Goal: Information Seeking & Learning: Learn about a topic

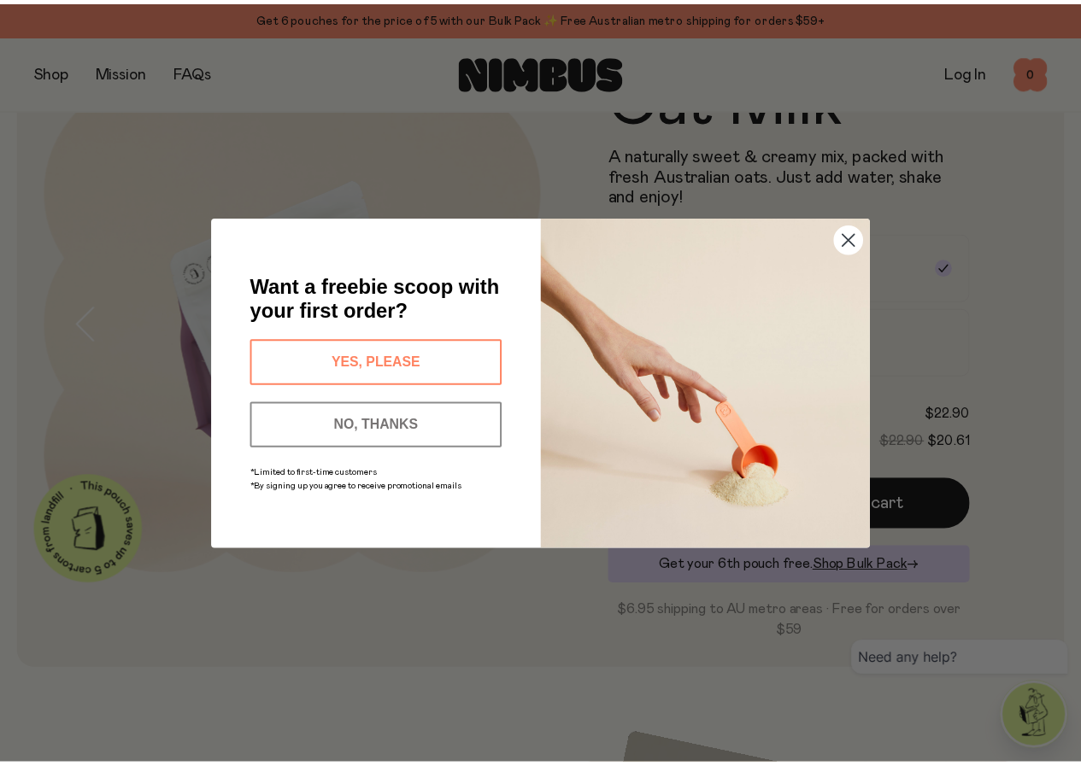
scroll to position [85, 0]
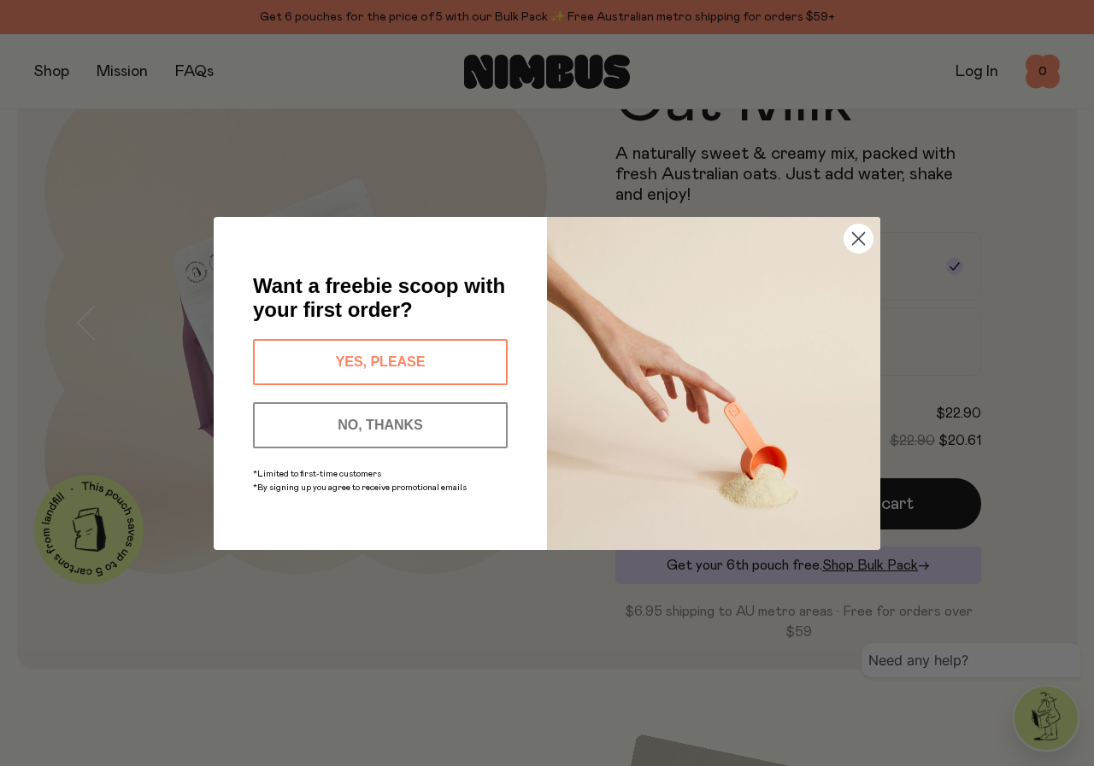
click at [851, 231] on circle "Close dialog" at bounding box center [858, 238] width 28 height 28
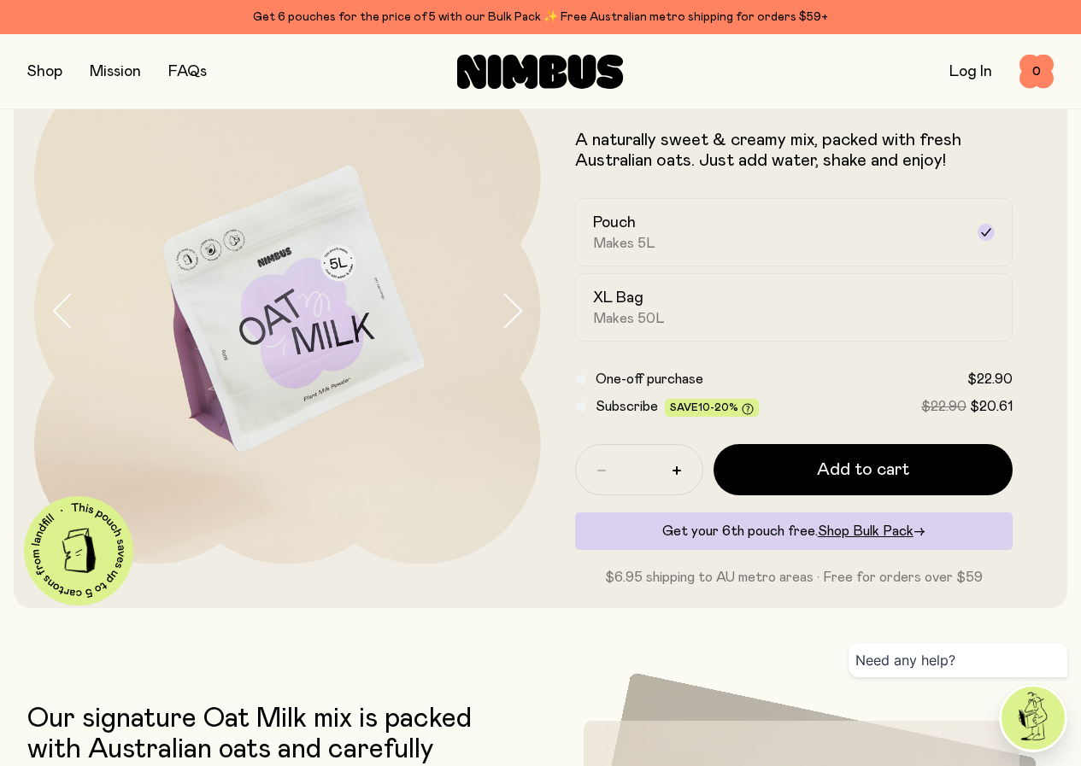
scroll to position [0, 0]
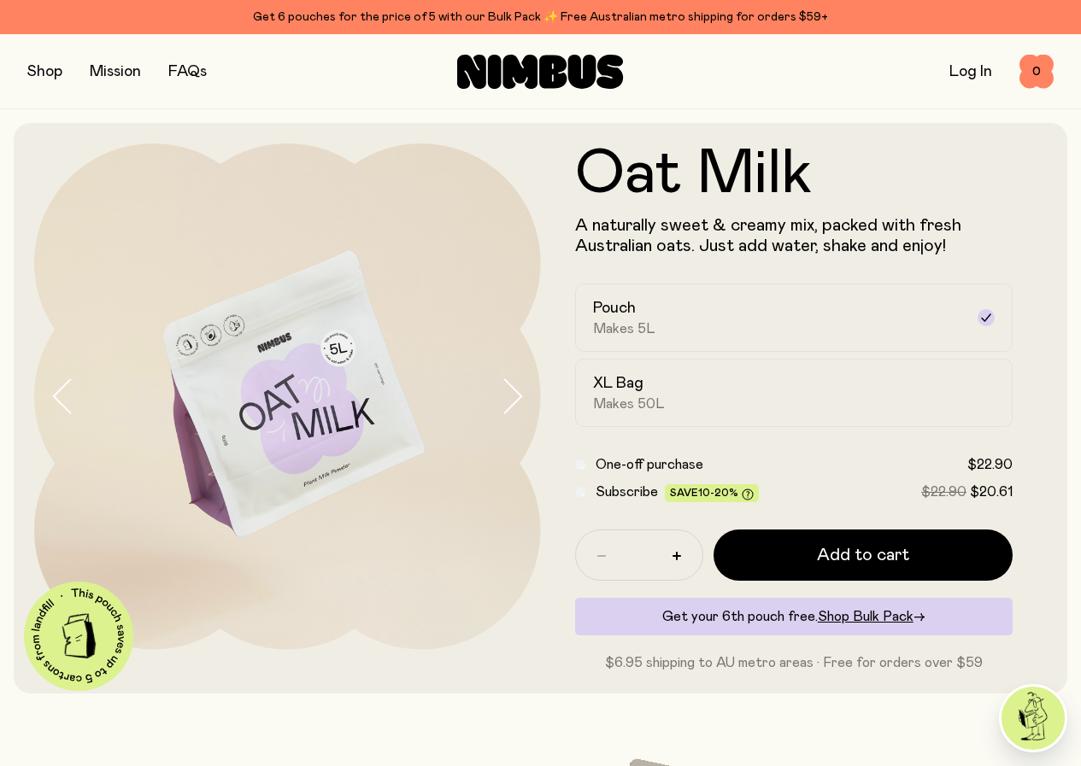
click at [316, 479] on img at bounding box center [287, 397] width 507 height 507
click at [500, 408] on icon "button" at bounding box center [512, 397] width 24 height 36
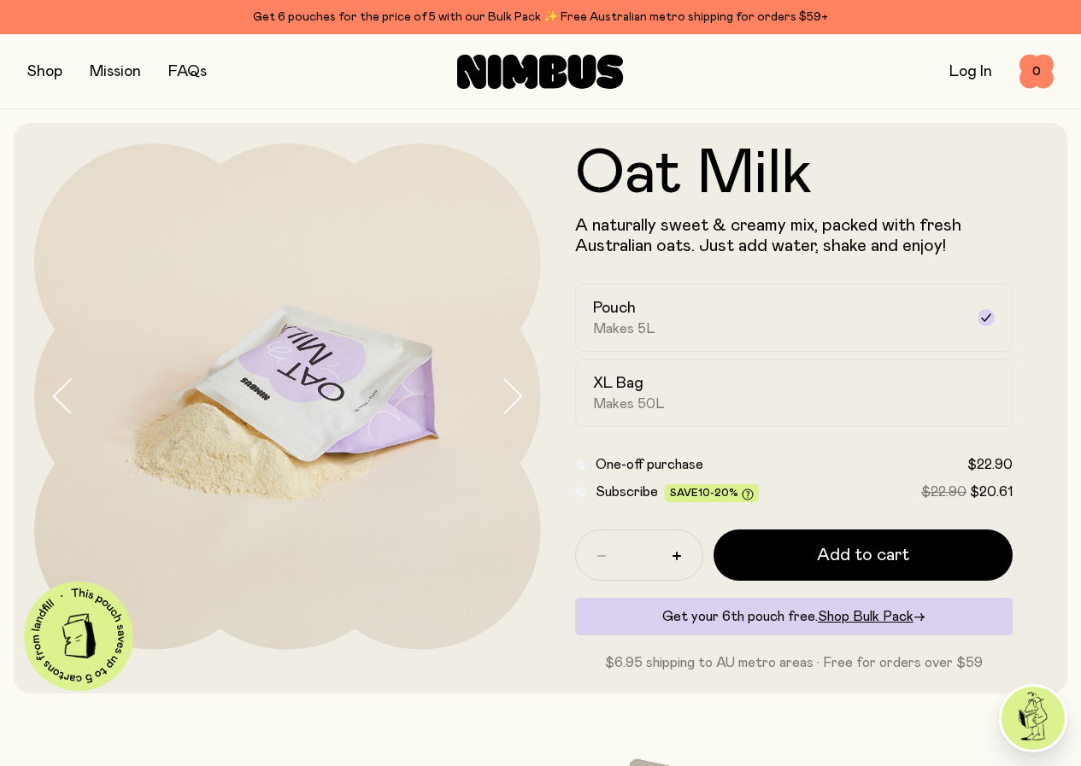
click at [500, 408] on icon "button" at bounding box center [512, 397] width 24 height 36
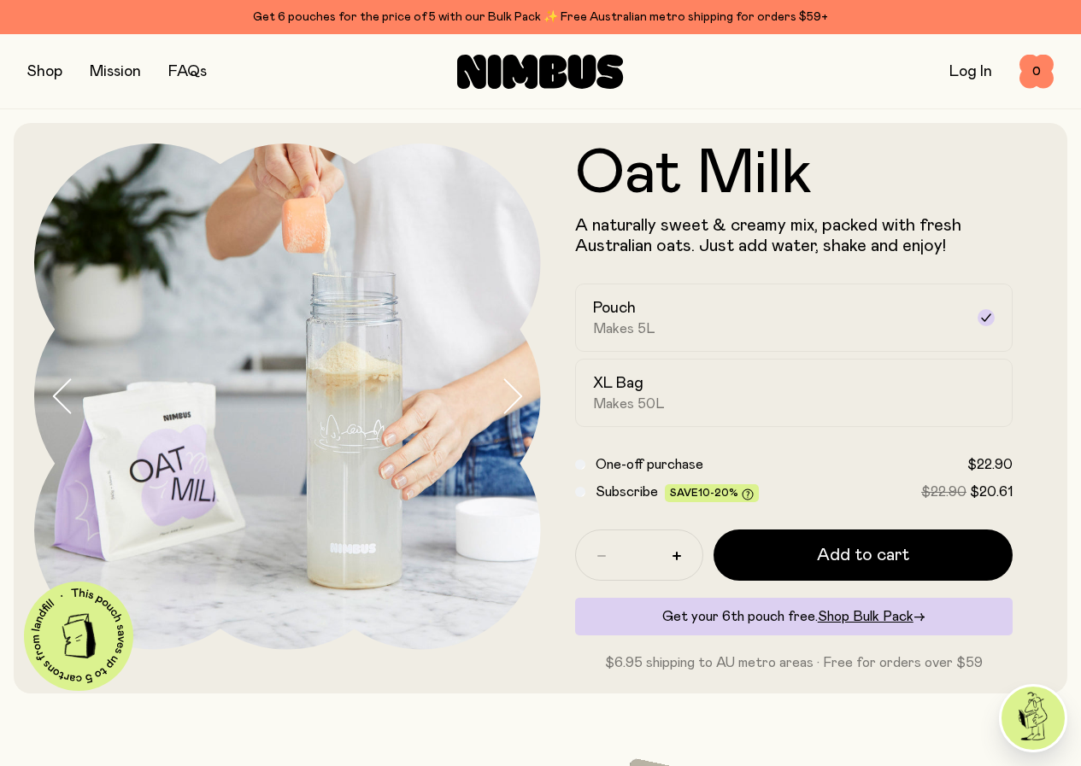
click at [500, 408] on icon "button" at bounding box center [512, 397] width 24 height 36
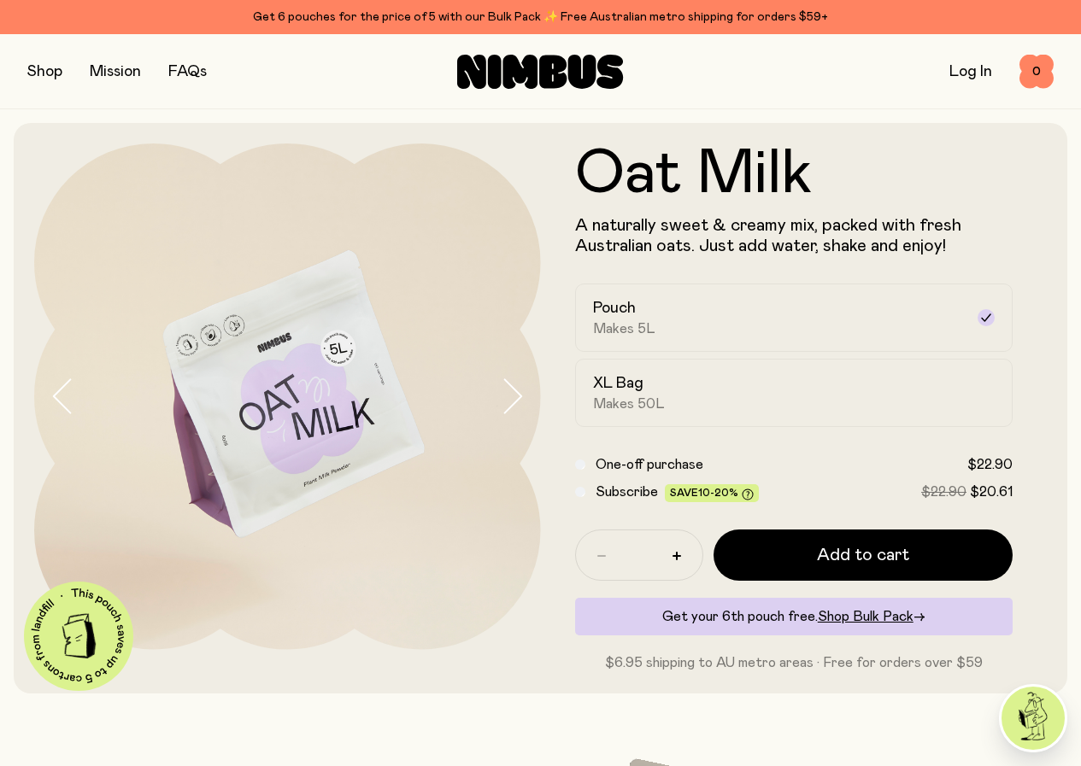
click at [1025, 173] on form "Oat Milk A naturally sweet & creamy mix, packed with fresh Australian oats. Jus…" at bounding box center [794, 409] width 507 height 530
click at [62, 78] on button "button" at bounding box center [44, 72] width 35 height 24
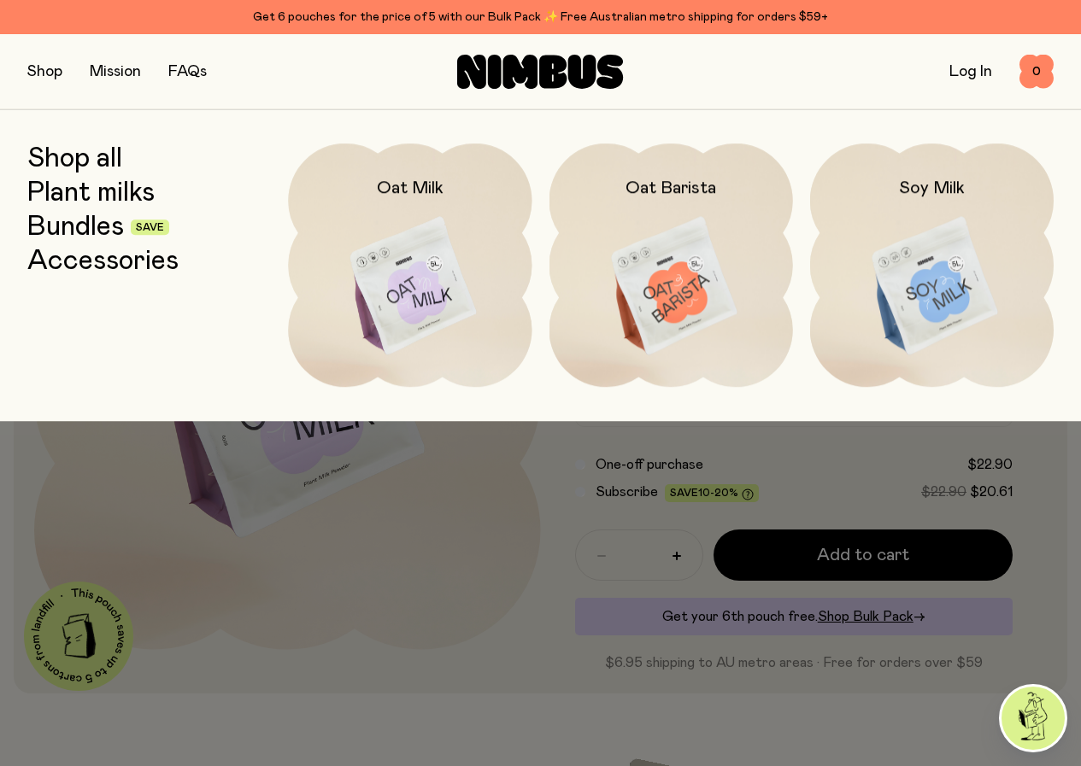
click at [79, 169] on link "Shop all" at bounding box center [74, 159] width 95 height 31
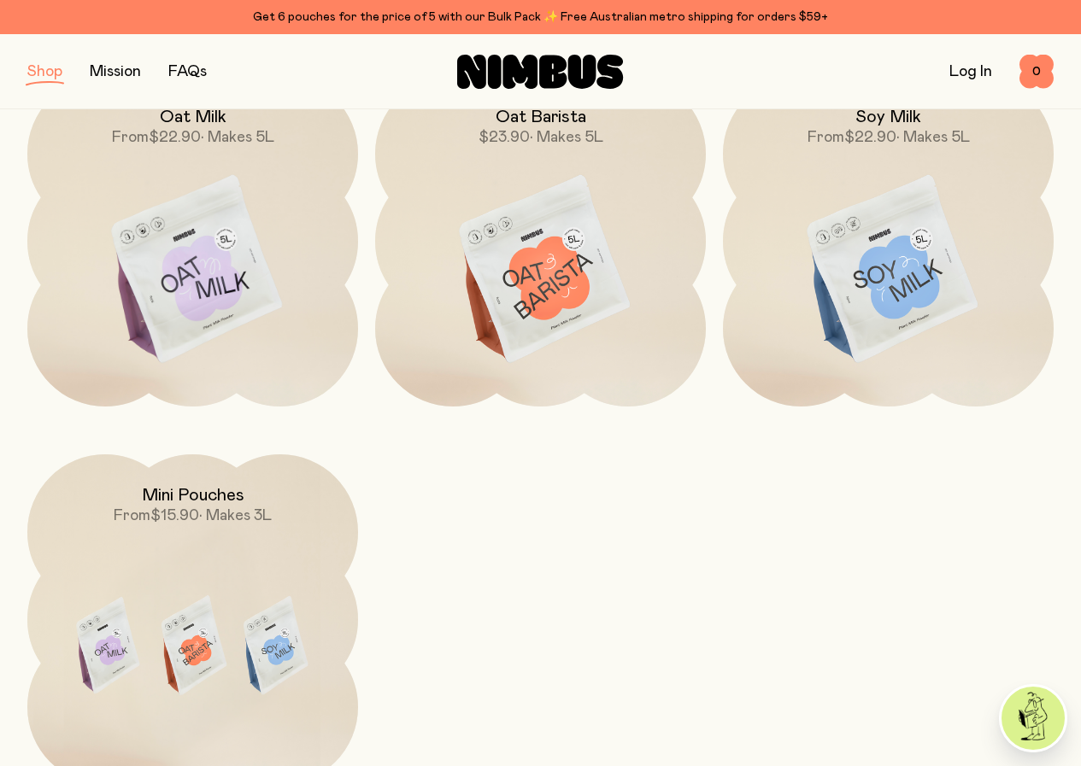
scroll to position [256, 0]
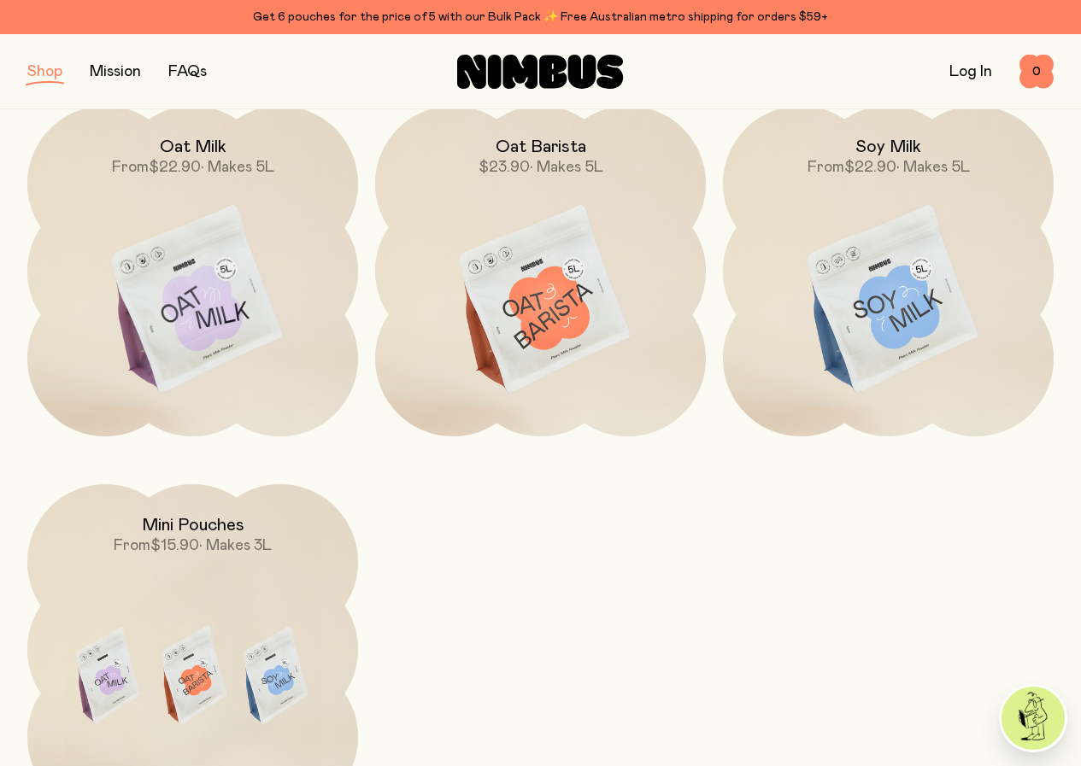
click at [201, 73] on link "FAQs" at bounding box center [187, 71] width 38 height 15
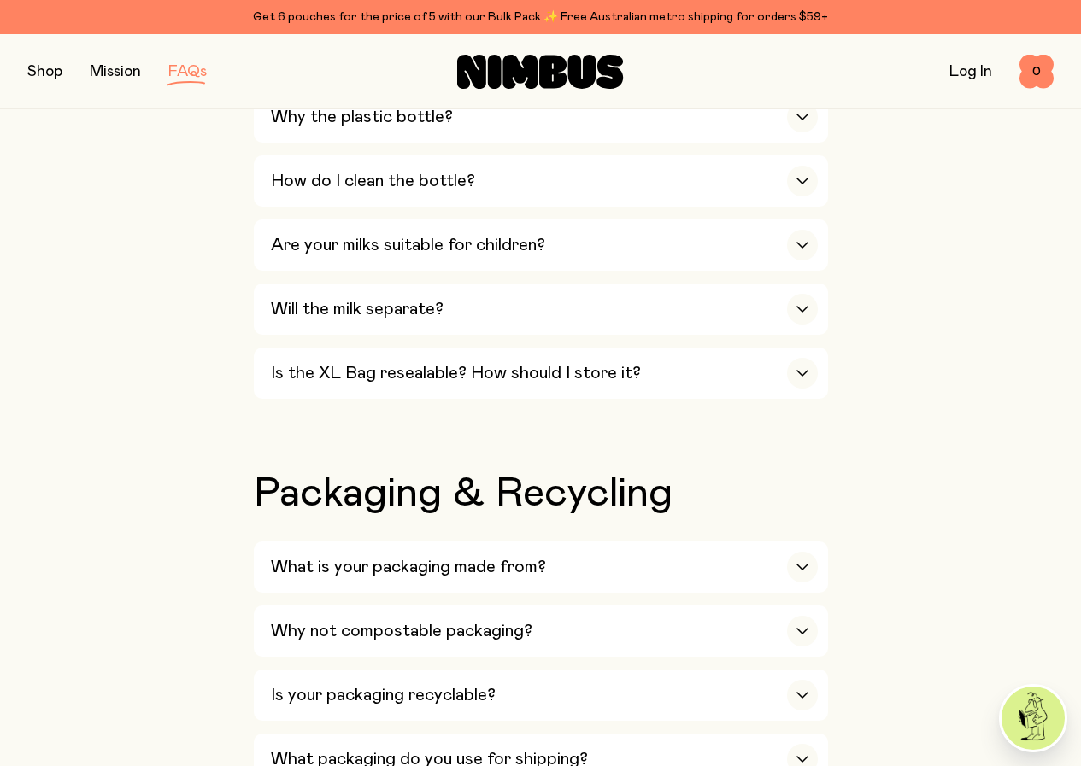
scroll to position [1538, 0]
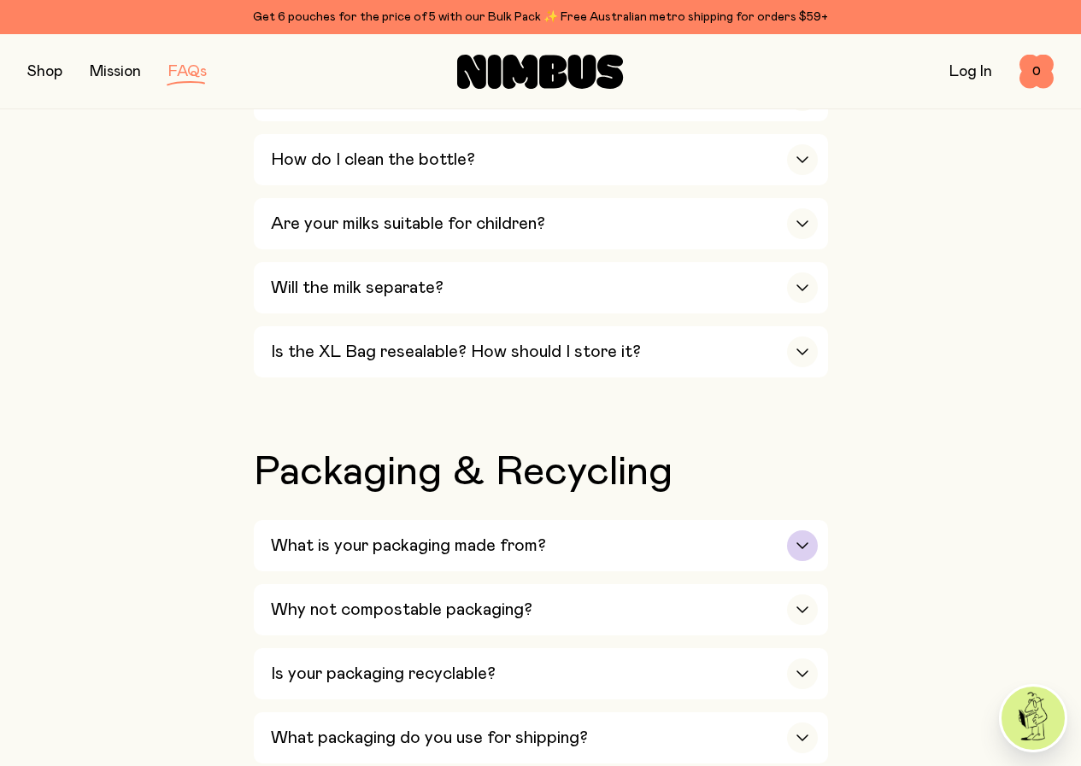
click at [798, 543] on icon "button" at bounding box center [803, 546] width 14 height 7
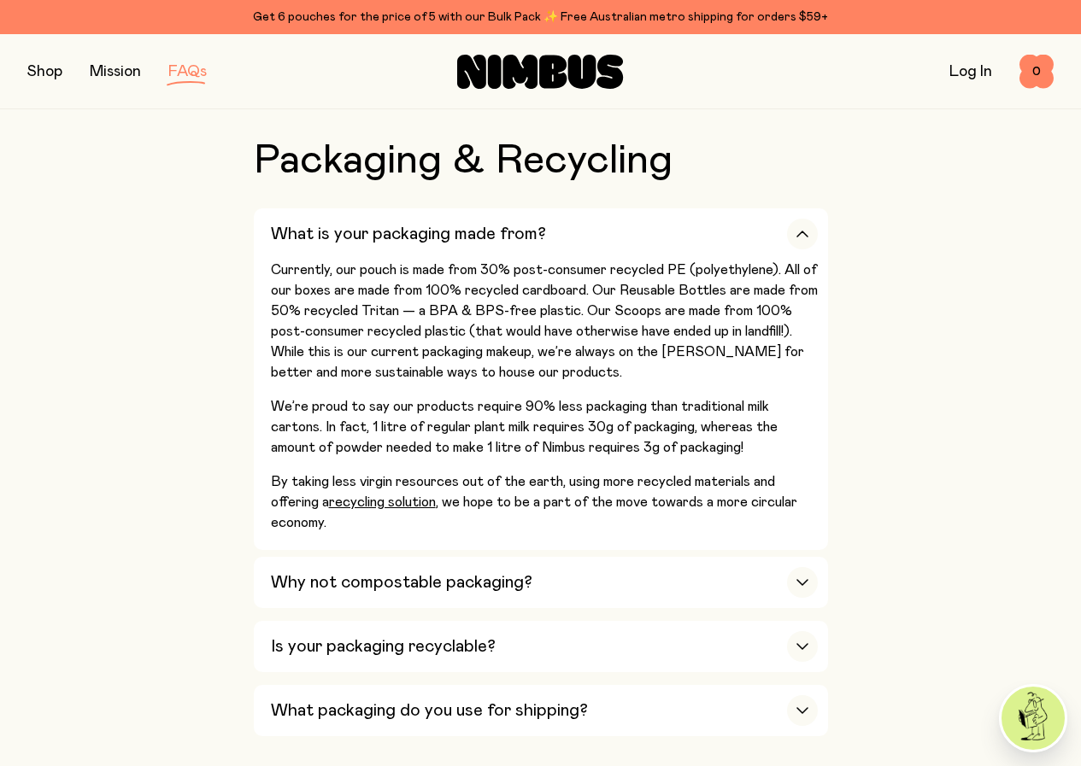
scroll to position [1880, 0]
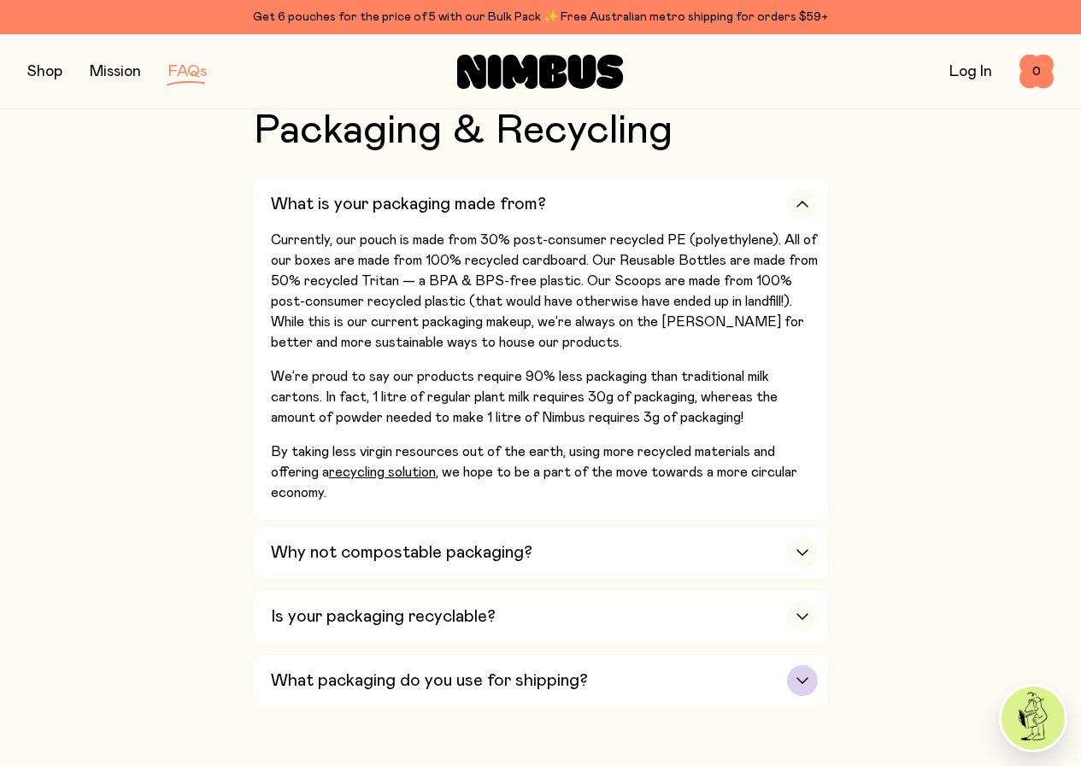
click at [803, 678] on icon "button" at bounding box center [803, 681] width 14 height 7
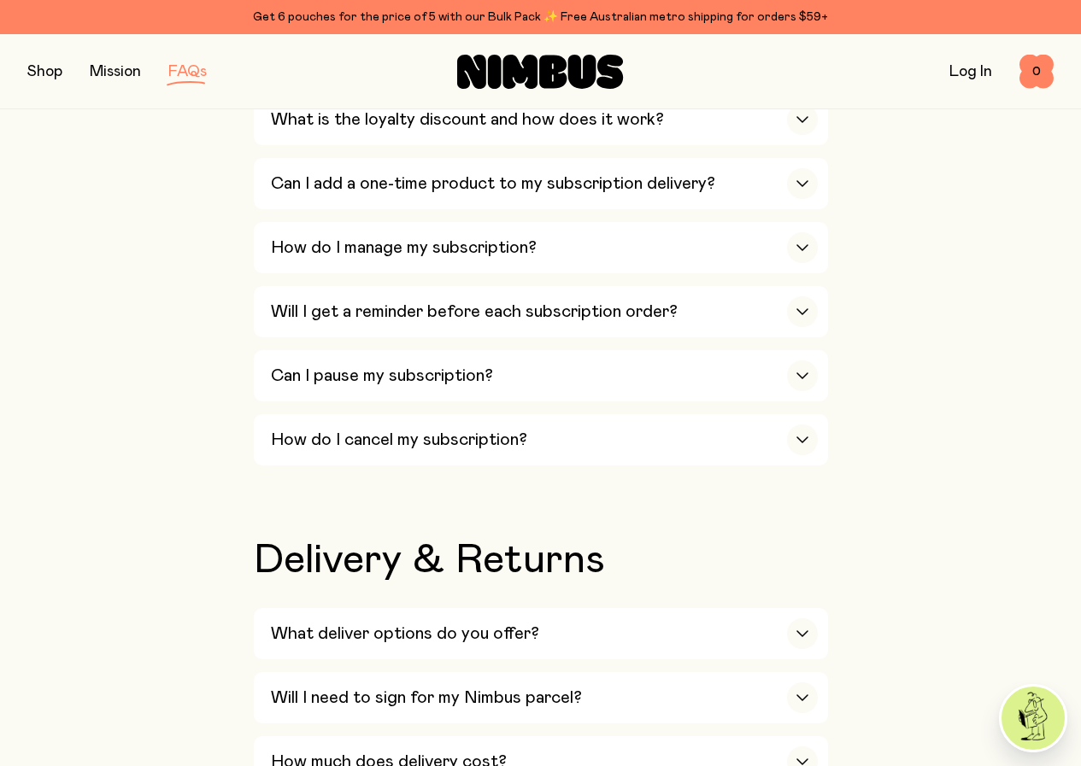
scroll to position [2478, 0]
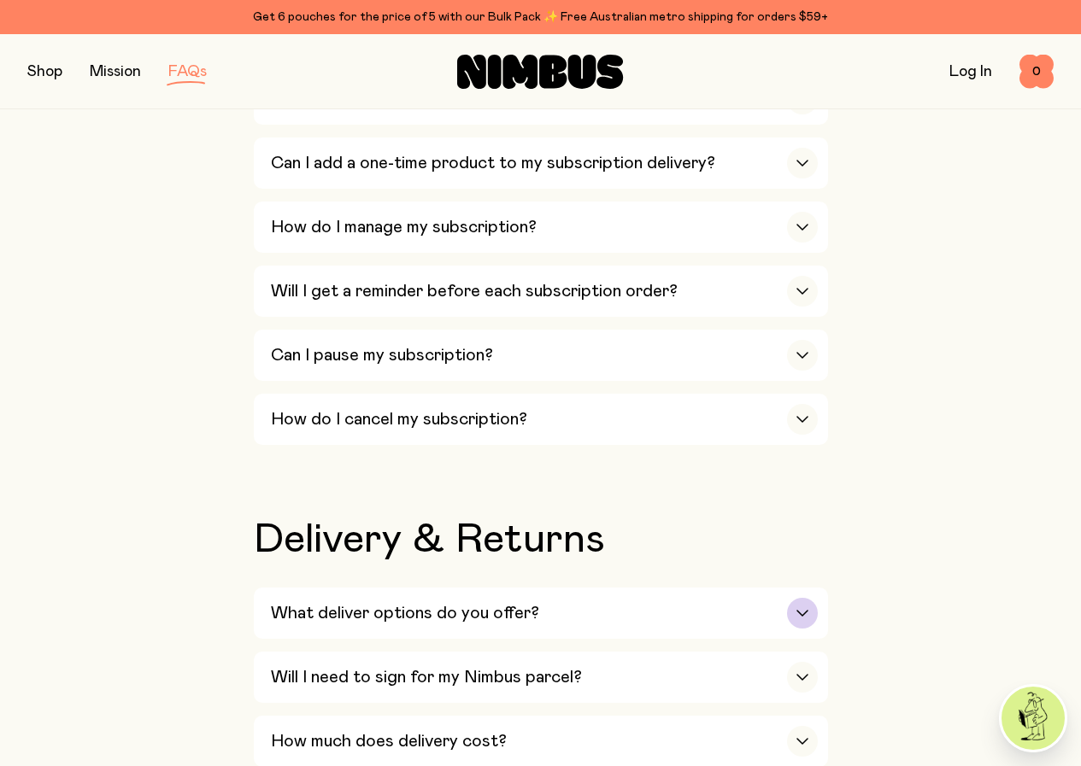
click at [807, 598] on div "button" at bounding box center [802, 613] width 31 height 31
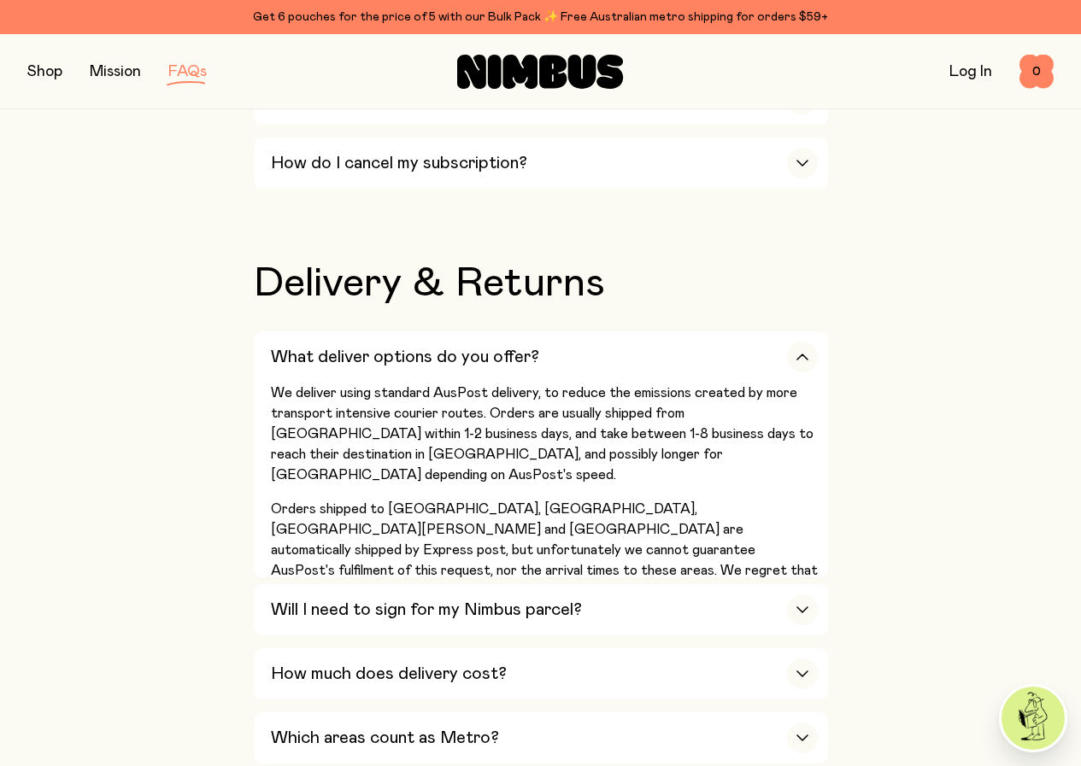
scroll to position [2820, 0]
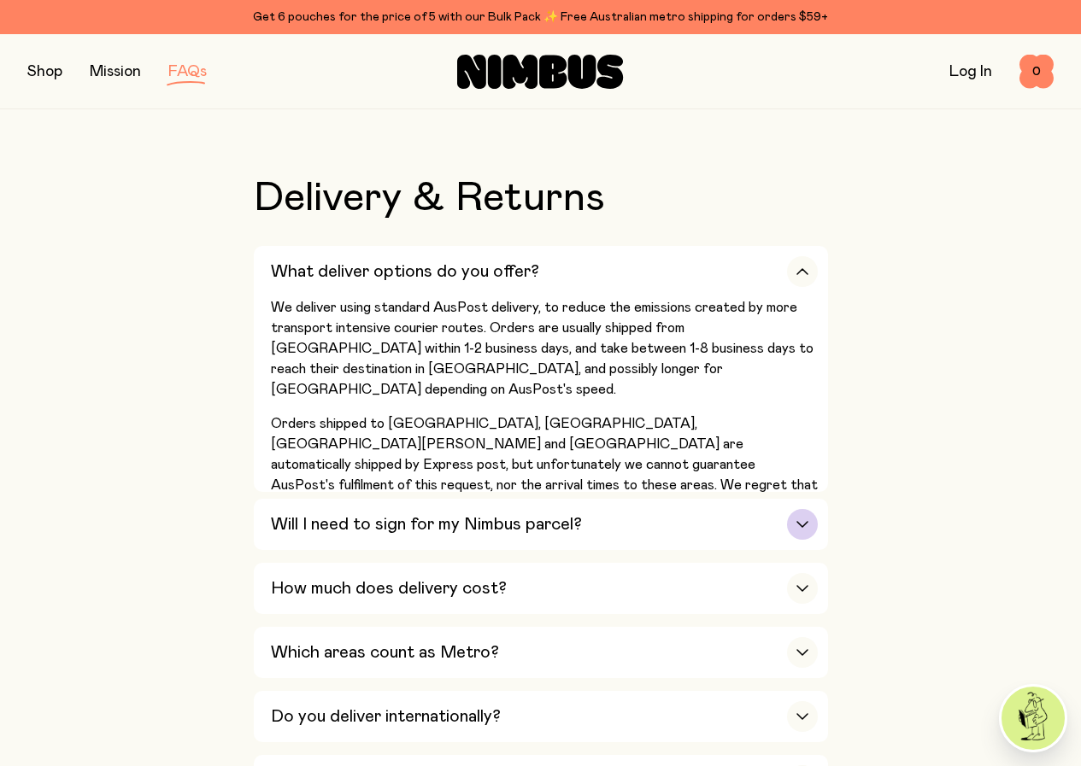
click at [804, 509] on div "button" at bounding box center [802, 524] width 31 height 31
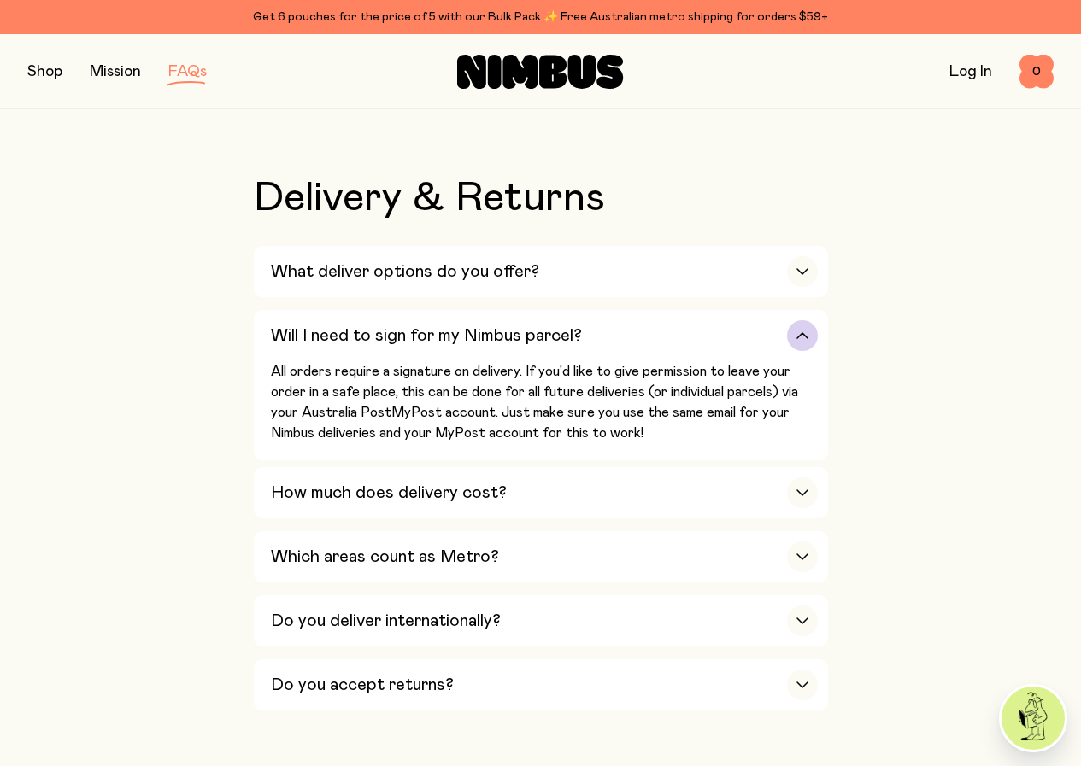
drag, startPoint x: 302, startPoint y: 192, endPoint x: 372, endPoint y: 195, distance: 70.1
click at [372, 361] on p "All orders require a signature on delivery. If you'd like to give permission to…" at bounding box center [544, 402] width 547 height 82
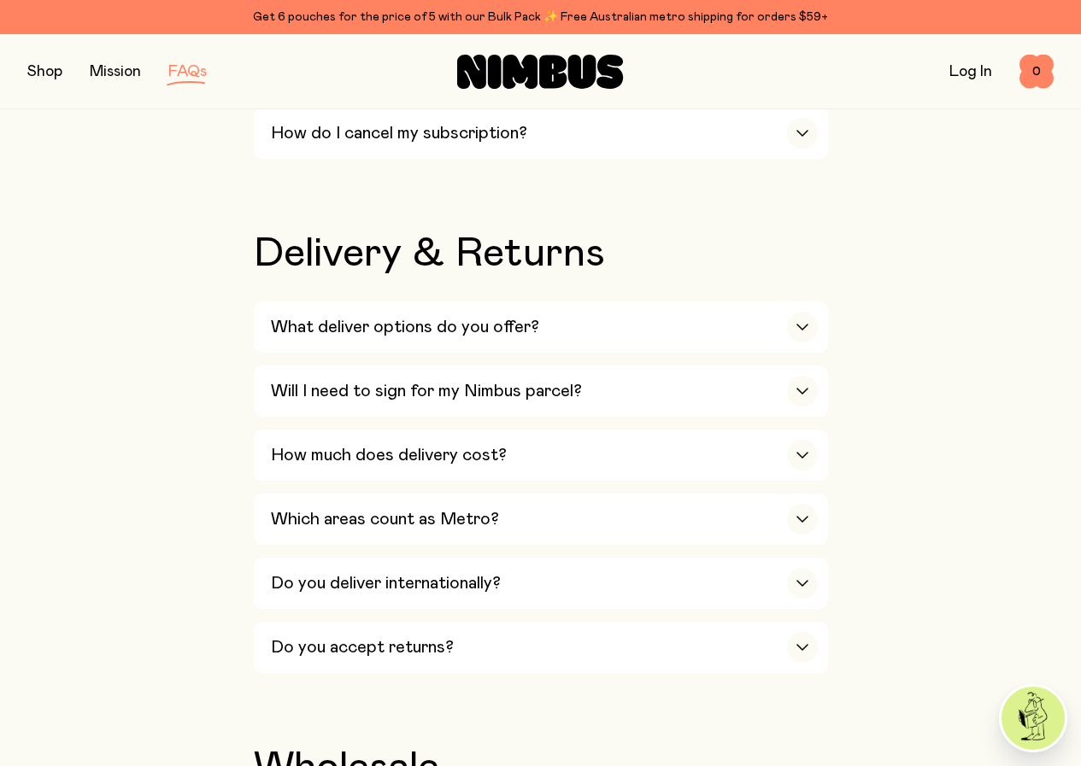
scroll to position [2734, 0]
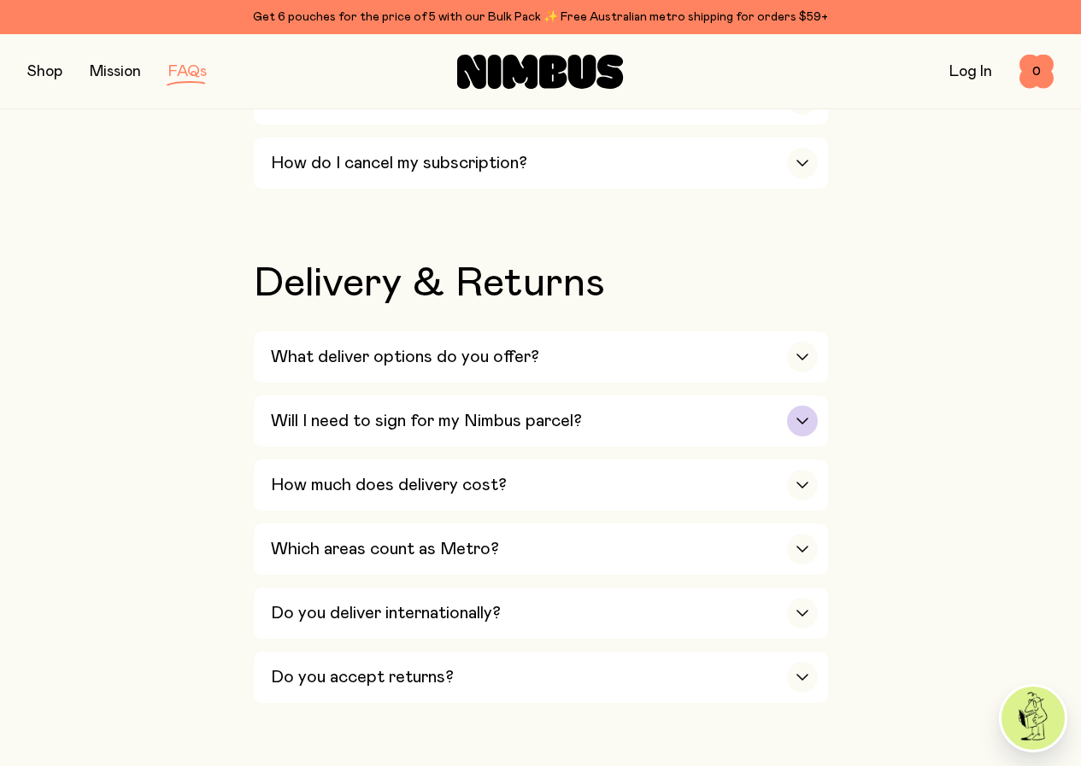
click at [802, 418] on icon "button" at bounding box center [803, 421] width 14 height 7
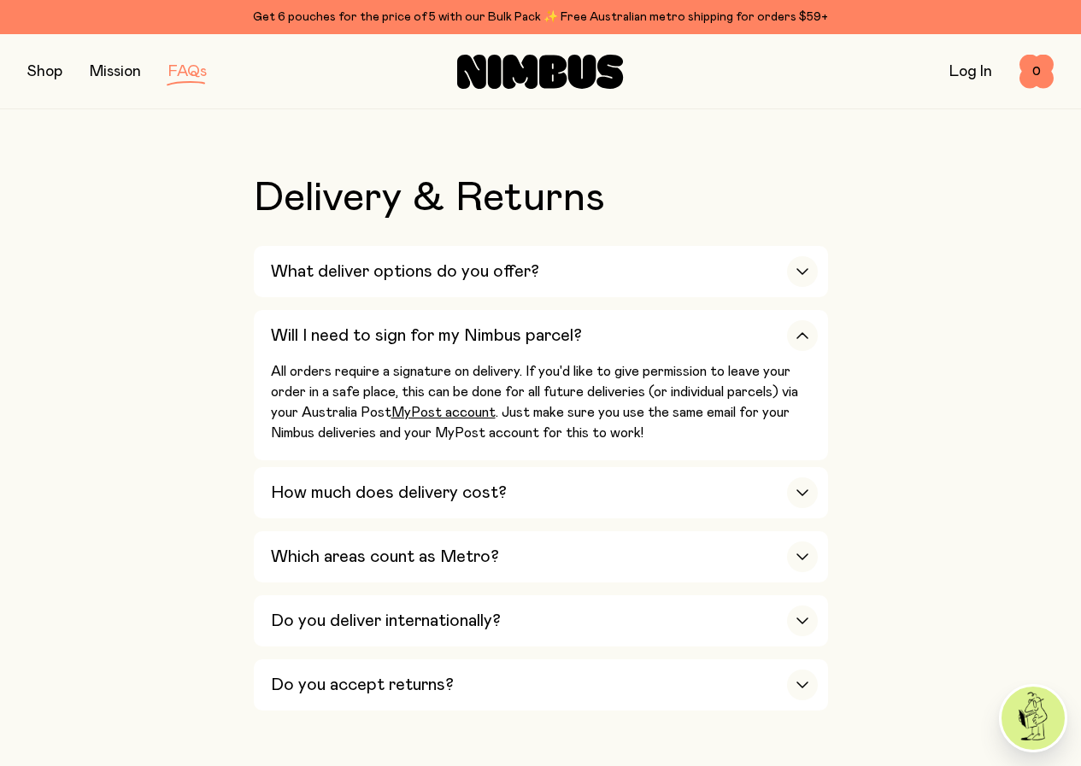
scroll to position [2905, 0]
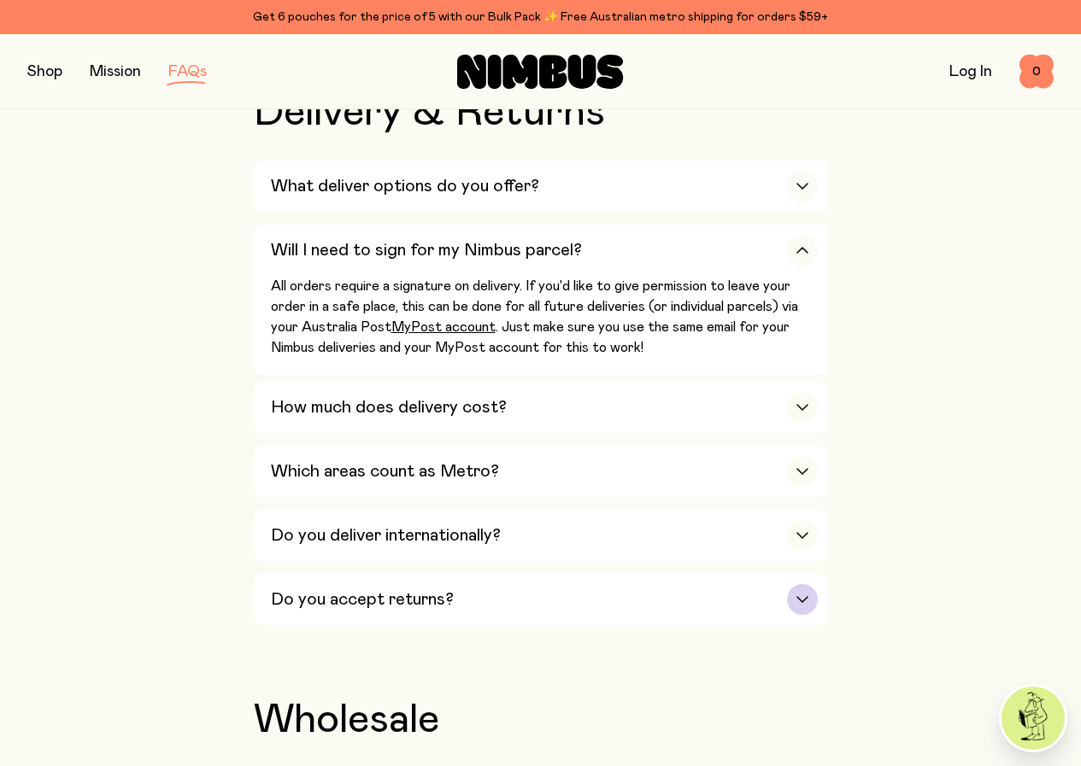
click at [803, 584] on div "button" at bounding box center [802, 599] width 31 height 31
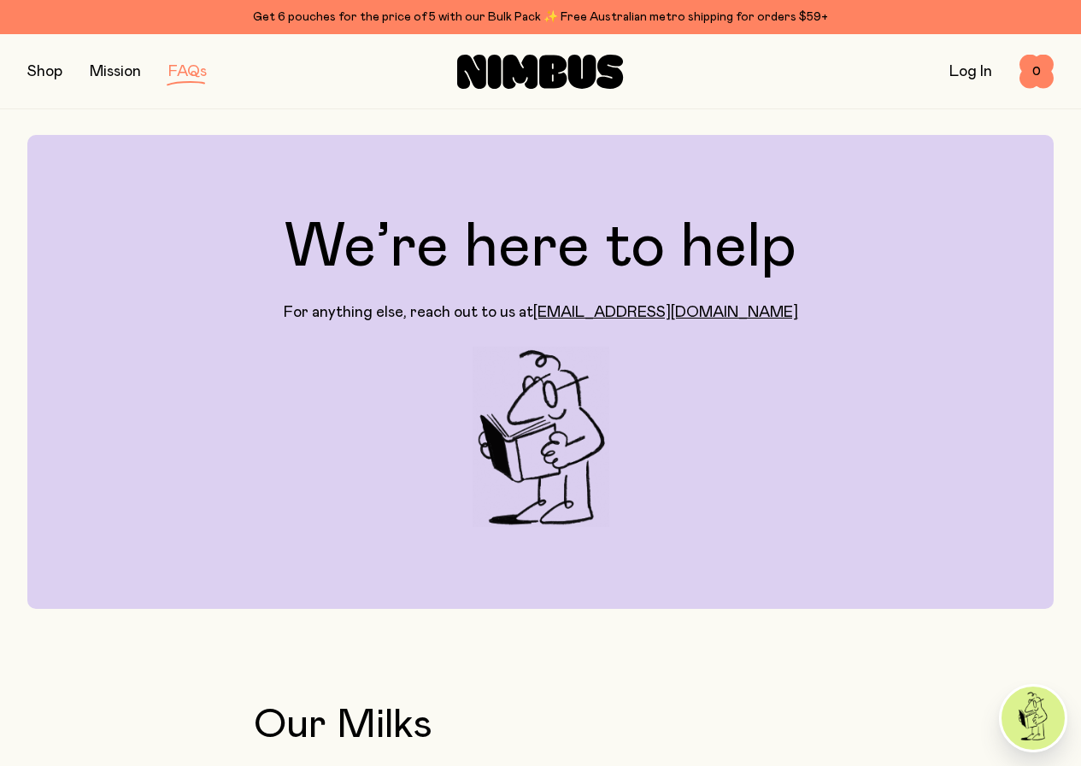
scroll to position [0, 0]
